Goal: Transaction & Acquisition: Purchase product/service

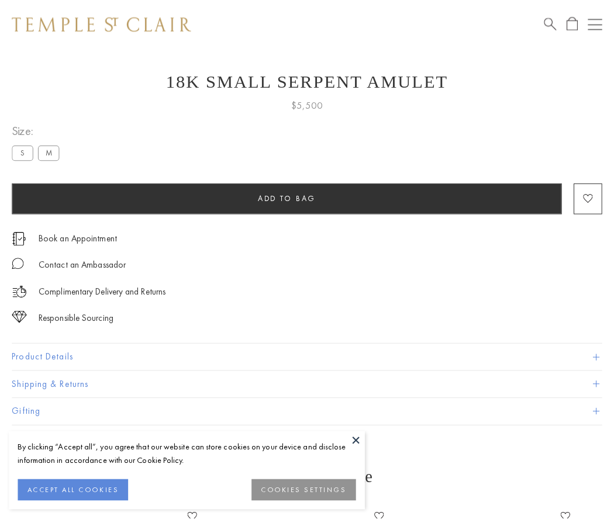
scroll to position [33, 0]
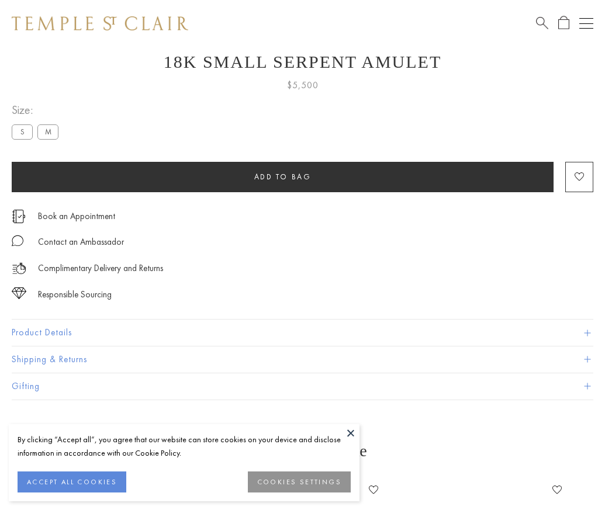
click at [282, 177] on span "Add to bag" at bounding box center [282, 177] width 57 height 10
